Goal: Task Accomplishment & Management: Manage account settings

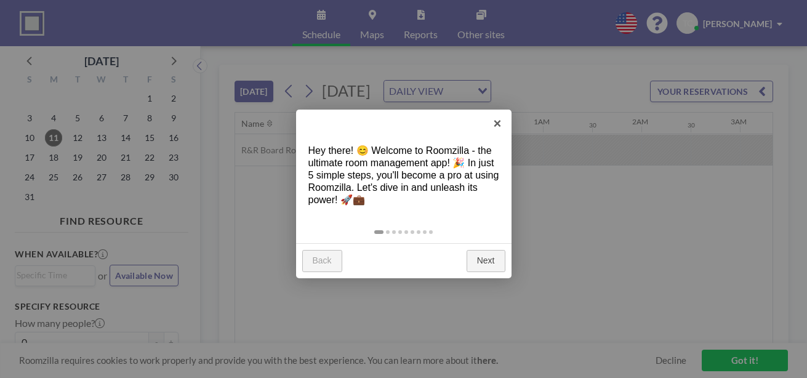
scroll to position [0, 1477]
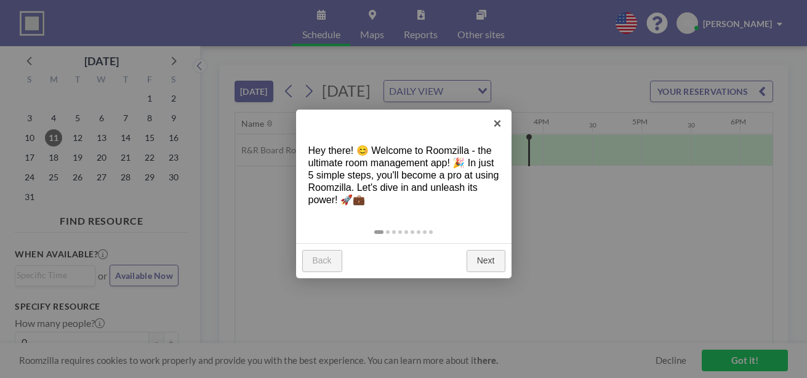
click at [476, 262] on link "Next" at bounding box center [486, 261] width 39 height 22
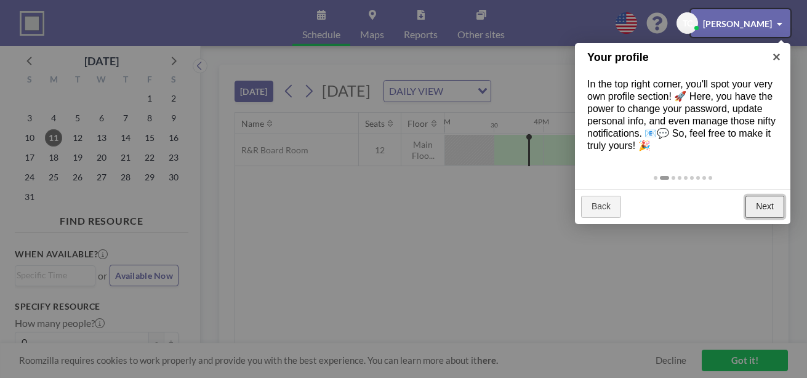
click at [761, 206] on link "Next" at bounding box center [764, 207] width 39 height 22
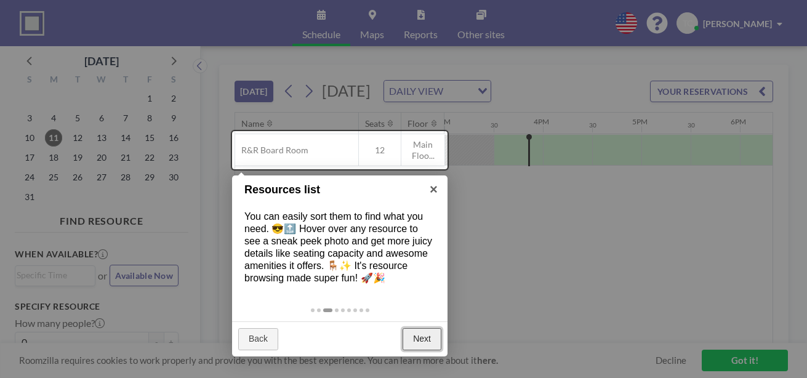
click at [418, 337] on link "Next" at bounding box center [422, 339] width 39 height 22
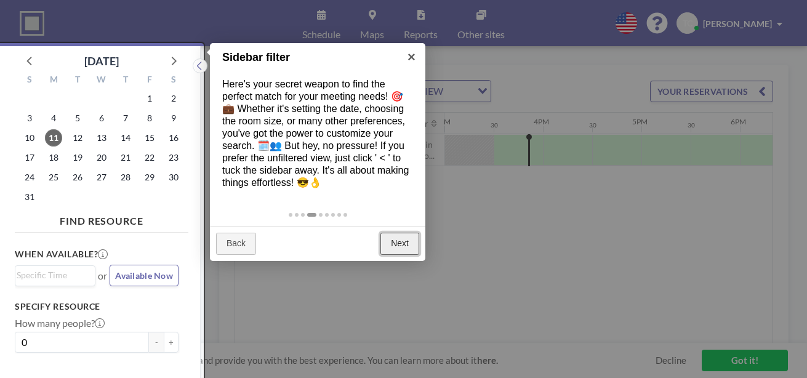
scroll to position [3, 0]
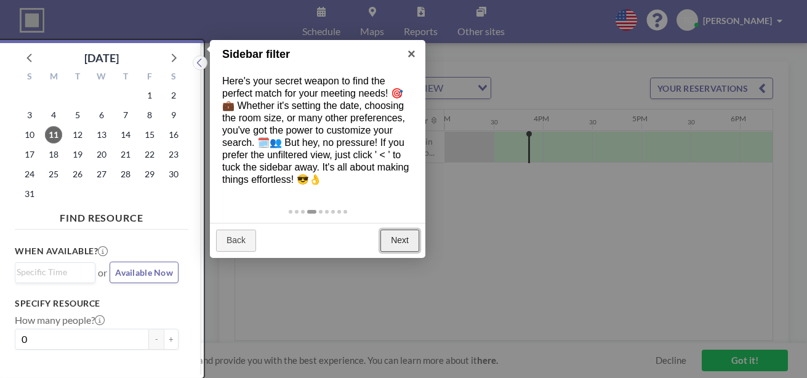
click at [395, 238] on link "Next" at bounding box center [399, 241] width 39 height 22
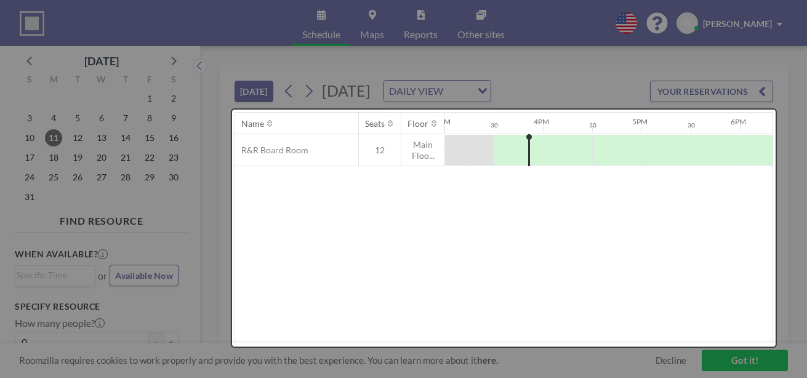
scroll to position [0, 0]
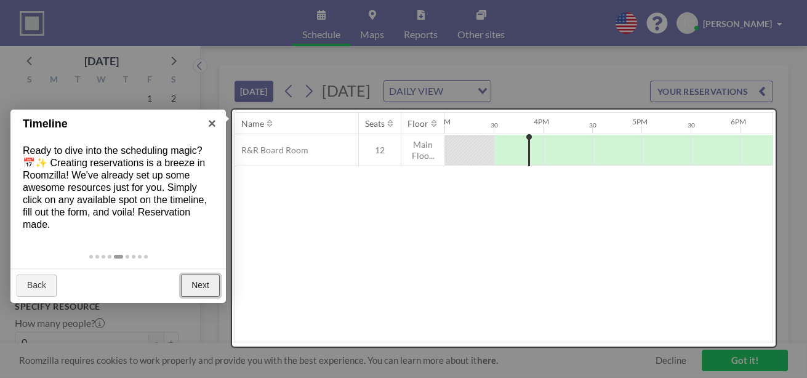
click at [199, 292] on link "Next" at bounding box center [200, 286] width 39 height 22
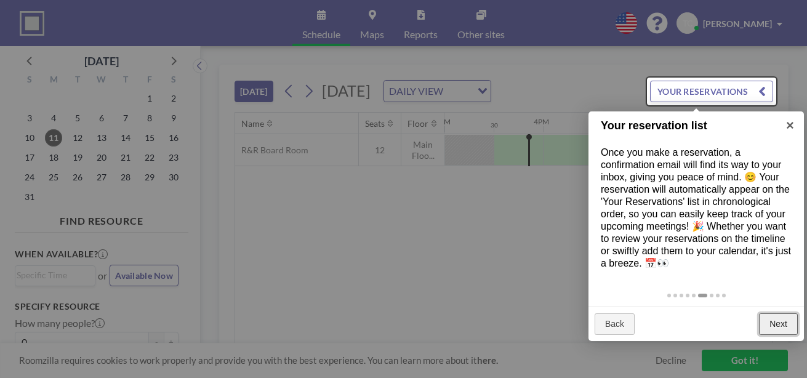
click at [782, 326] on link "Next" at bounding box center [778, 324] width 39 height 22
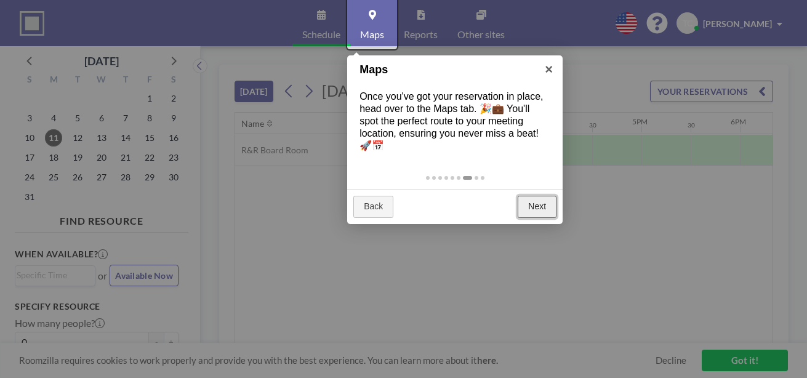
click at [532, 204] on link "Next" at bounding box center [537, 207] width 39 height 22
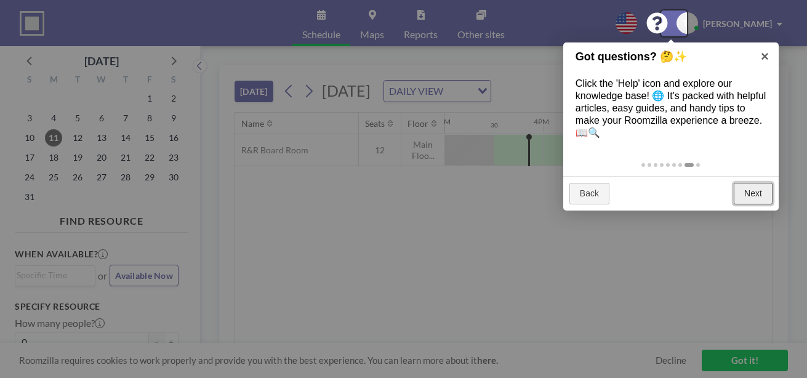
click at [753, 197] on link "Next" at bounding box center [753, 194] width 39 height 22
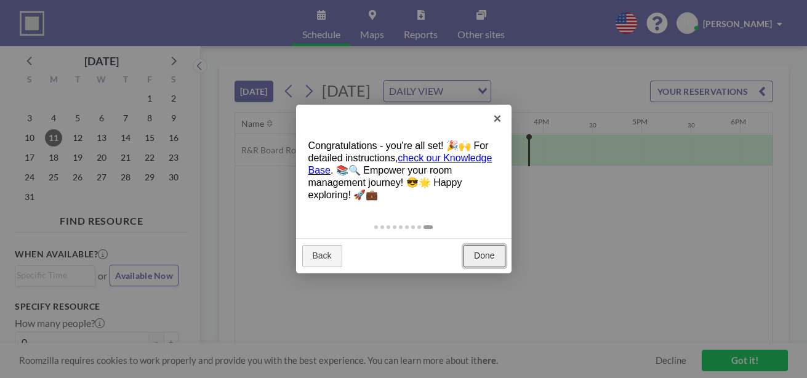
click at [489, 248] on link "Done" at bounding box center [483, 256] width 41 height 22
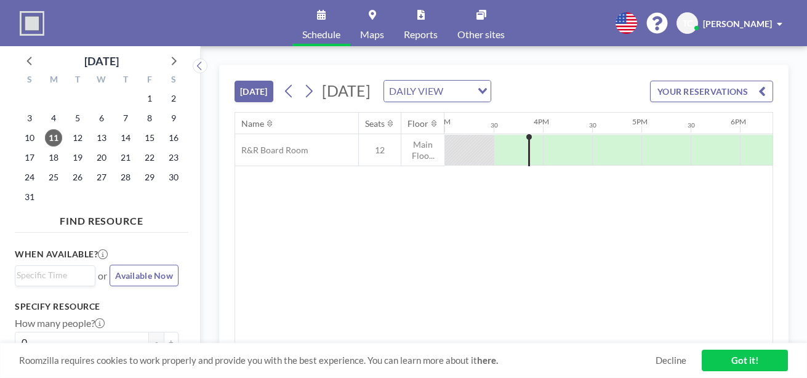
click at [753, 359] on link "Got it!" at bounding box center [745, 361] width 86 height 22
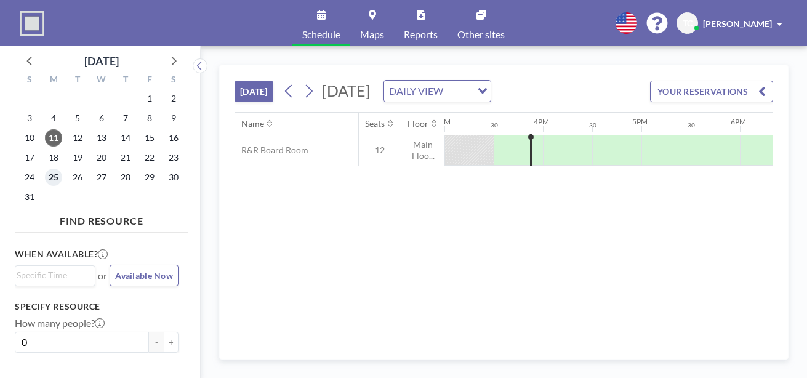
click at [53, 175] on span "25" at bounding box center [53, 177] width 17 height 17
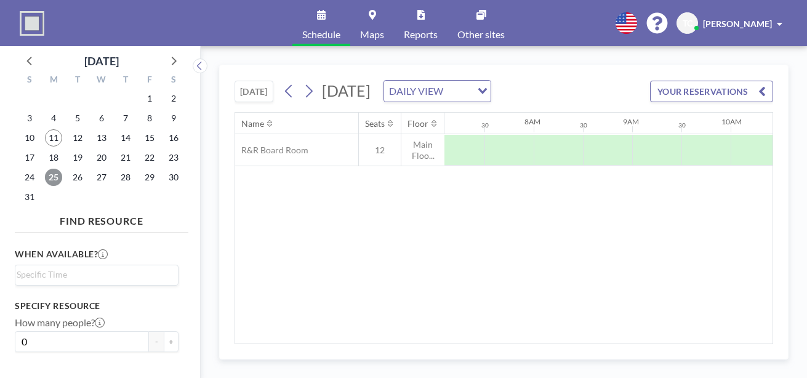
scroll to position [0, 739]
click at [750, 22] on span "[PERSON_NAME]" at bounding box center [737, 23] width 69 height 10
click at [743, 81] on span "Log out" at bounding box center [745, 84] width 28 height 12
